Goal: Check status: Check status

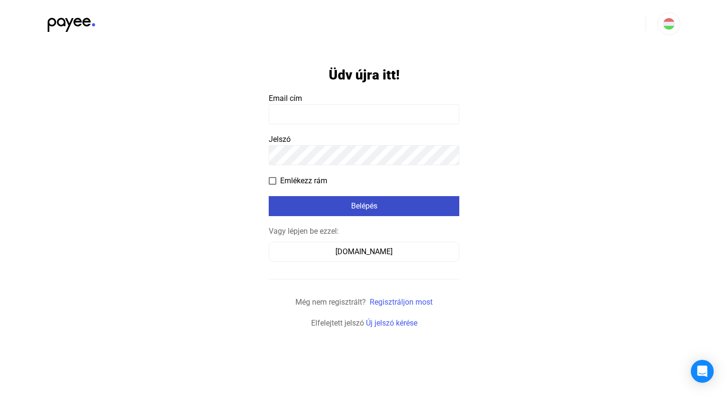
type input "**********"
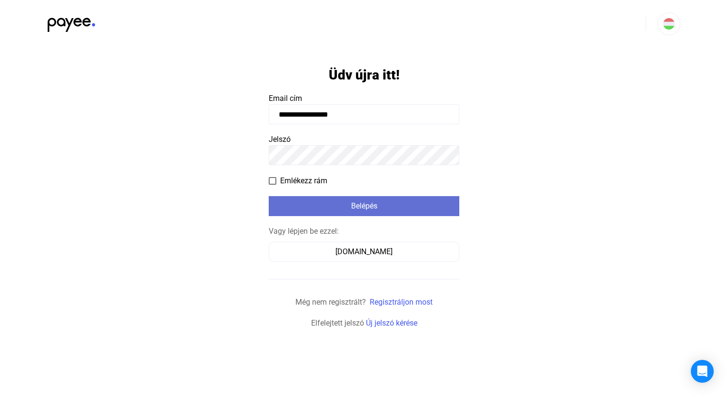
click at [360, 216] on button "Belépés" at bounding box center [364, 206] width 190 height 20
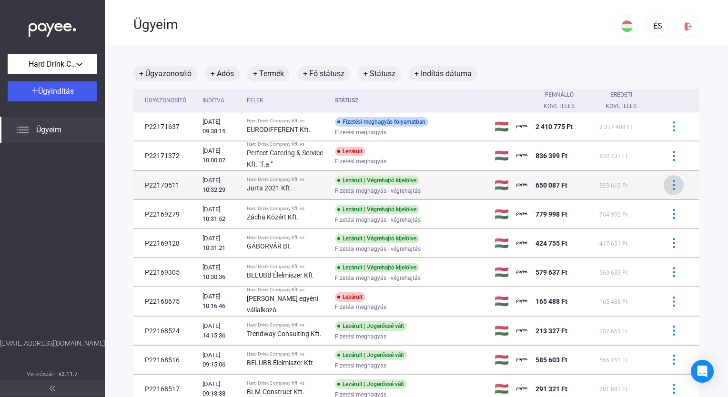
click at [671, 186] on div at bounding box center [673, 185] width 14 height 10
click at [671, 186] on div at bounding box center [364, 198] width 728 height 397
click at [349, 195] on span "Fizetési meghagyás - végrehajtás" at bounding box center [378, 190] width 86 height 11
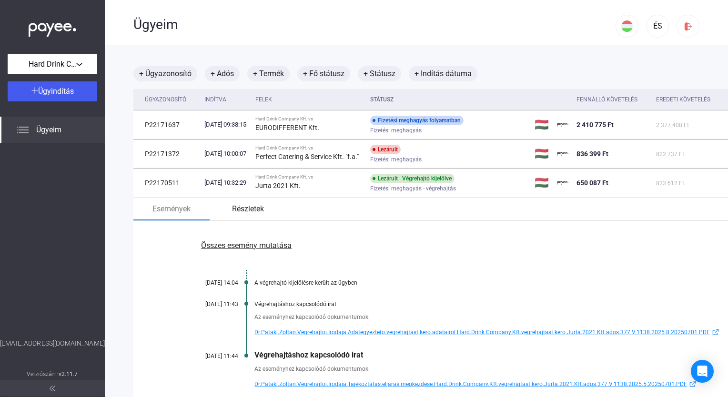
click at [250, 205] on font "Részletek" at bounding box center [248, 208] width 32 height 11
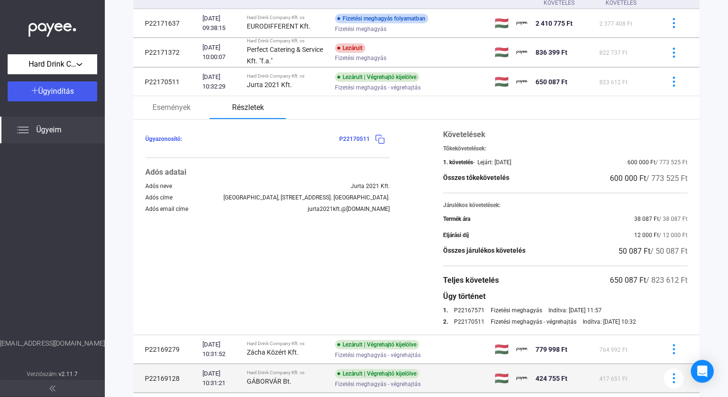
scroll to position [48, 0]
